Goal: Find contact information

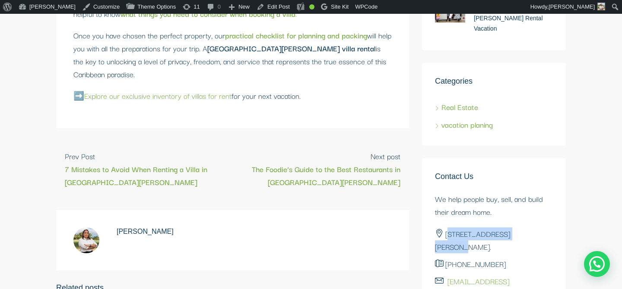
drag, startPoint x: 507, startPoint y: 135, endPoint x: 448, endPoint y: 137, distance: 59.2
click at [448, 256] on li "+1 809-430-3848" at bounding box center [494, 264] width 118 height 17
copy li "+1 809-430-3848"
click at [600, 263] on div "Need help?" at bounding box center [597, 264] width 26 height 26
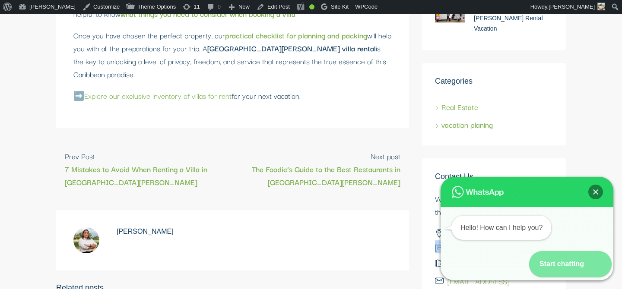
click at [592, 263] on icon at bounding box center [599, 264] width 14 height 13
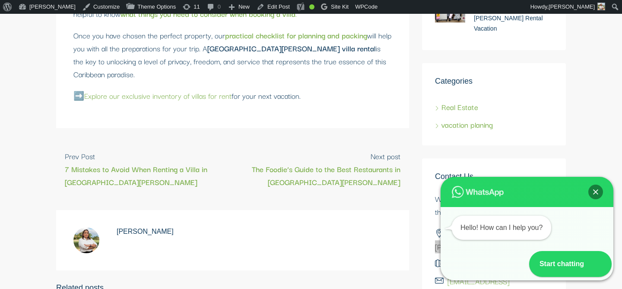
drag, startPoint x: 489, startPoint y: 117, endPoint x: 449, endPoint y: 106, distance: 42.1
click at [449, 225] on li "C. Pedro A. Lluberes 96, La Romana 22000." at bounding box center [494, 240] width 118 height 30
copy li "C. Pedro A. Lluberes 96, La Romana 22000."
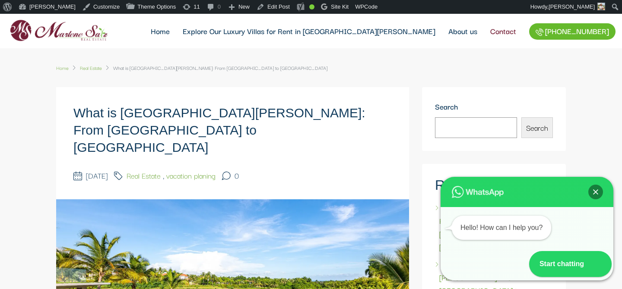
click at [495, 32] on link "Contact" at bounding box center [503, 31] width 39 height 35
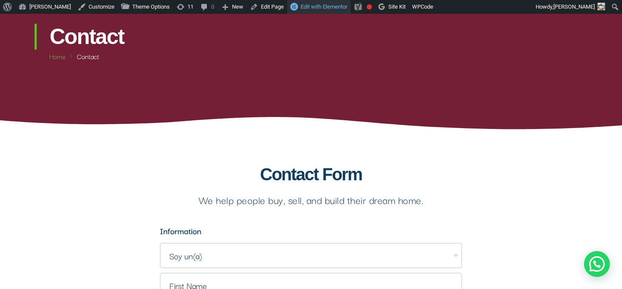
scroll to position [95, 0]
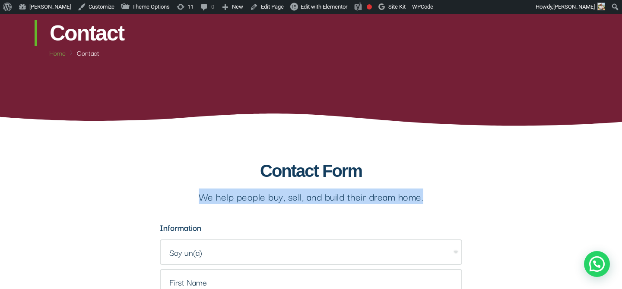
drag, startPoint x: 199, startPoint y: 198, endPoint x: 435, endPoint y: 198, distance: 235.8
click at [435, 198] on p "We help people buy, sell, and build their dream home." at bounding box center [311, 196] width 302 height 13
copy p "We help people buy, sell, and build their dream home."
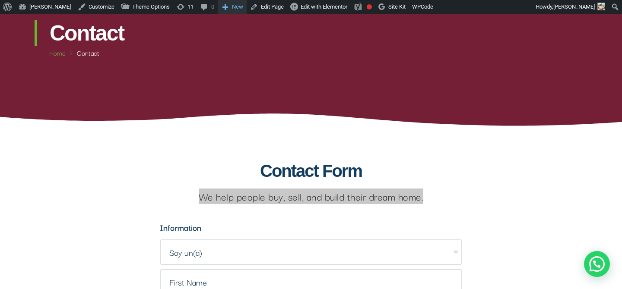
scroll to position [0, 0]
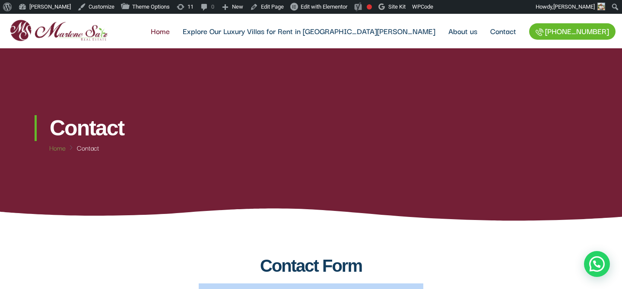
click at [176, 32] on link "Home" at bounding box center [160, 31] width 32 height 35
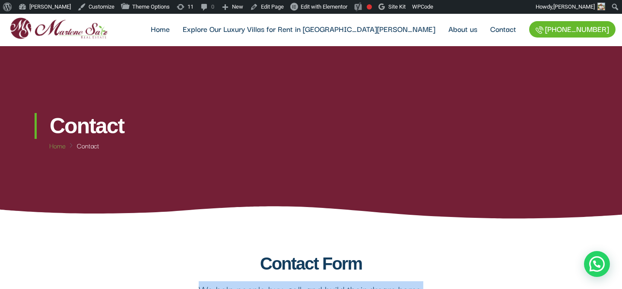
scroll to position [4, 0]
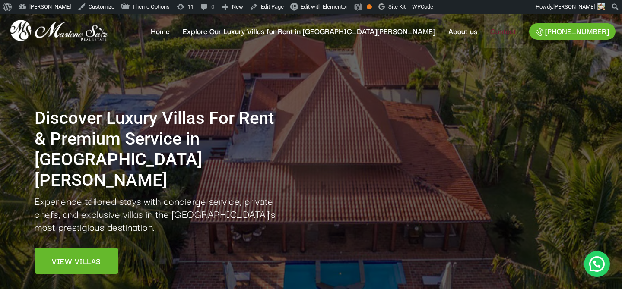
click at [500, 29] on link "Contact" at bounding box center [503, 31] width 39 height 35
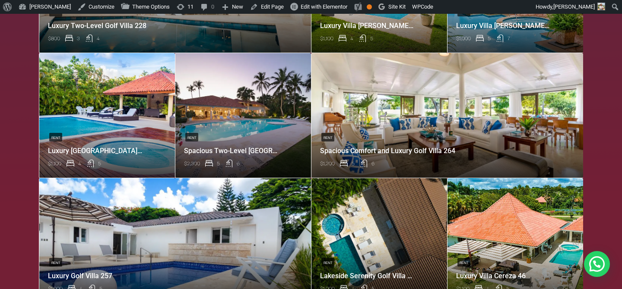
scroll to position [520, 0]
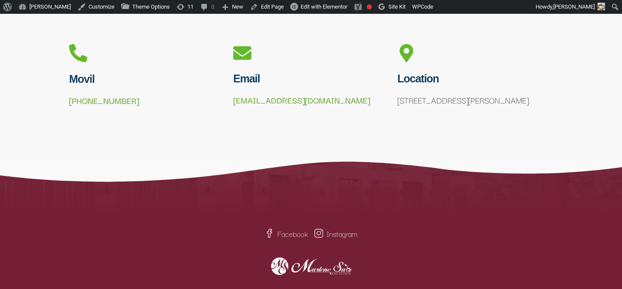
scroll to position [573, 0]
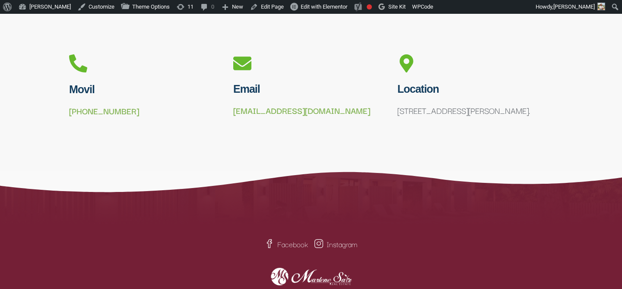
drag, startPoint x: 140, startPoint y: 113, endPoint x: 62, endPoint y: 102, distance: 79.4
click at [62, 102] on section "Movil +1 809-430-3848 Email info@marlenesaiz.com Location C. Pedro A. Lluberes …" at bounding box center [311, 89] width 622 height 78
copy link "+1 809-430-3848"
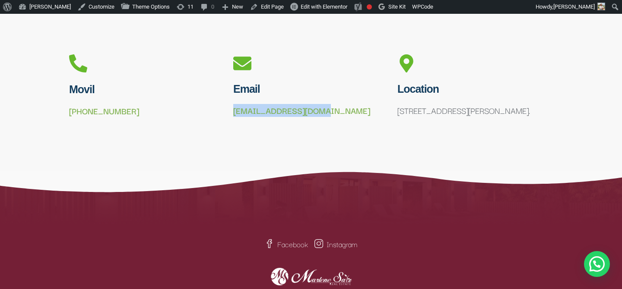
click at [436, 109] on p "C. Pedro A. Lluberes 96, La Romana 22000." at bounding box center [474, 110] width 155 height 13
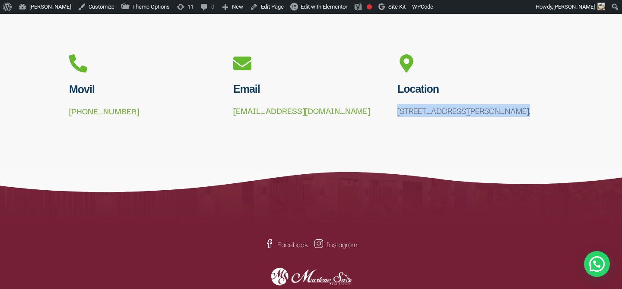
click at [436, 109] on p "C. Pedro A. Lluberes 96, La Romana 22000." at bounding box center [474, 110] width 155 height 13
copy div "C. Pedro A. Lluberes 96, La Romana 22000."
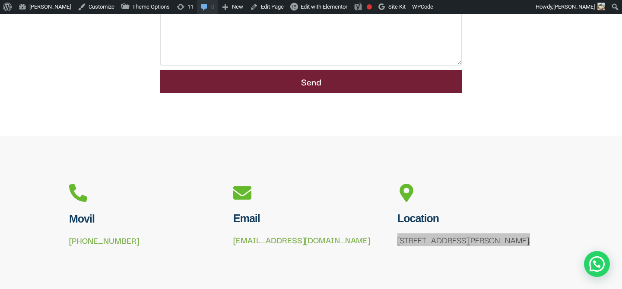
scroll to position [372, 0]
